Goal: Navigation & Orientation: Find specific page/section

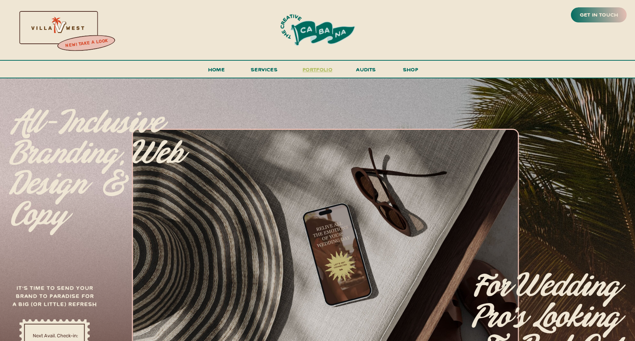
click at [313, 70] on h3 "portfolio" at bounding box center [318, 72] width 35 height 14
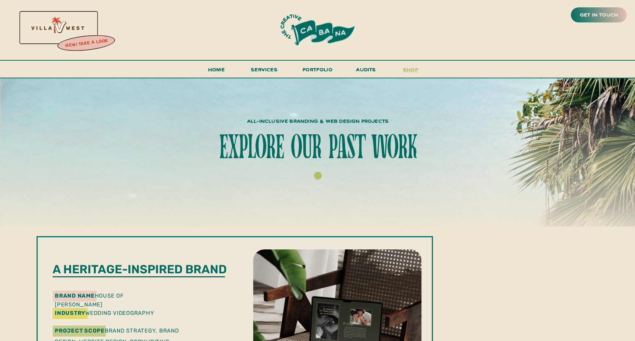
click at [408, 70] on h3 "shop" at bounding box center [410, 71] width 35 height 13
